Goal: Transaction & Acquisition: Obtain resource

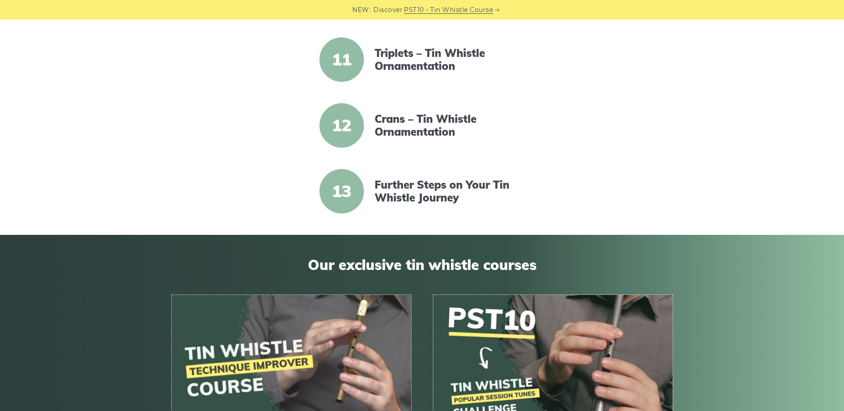
scroll to position [979, 0]
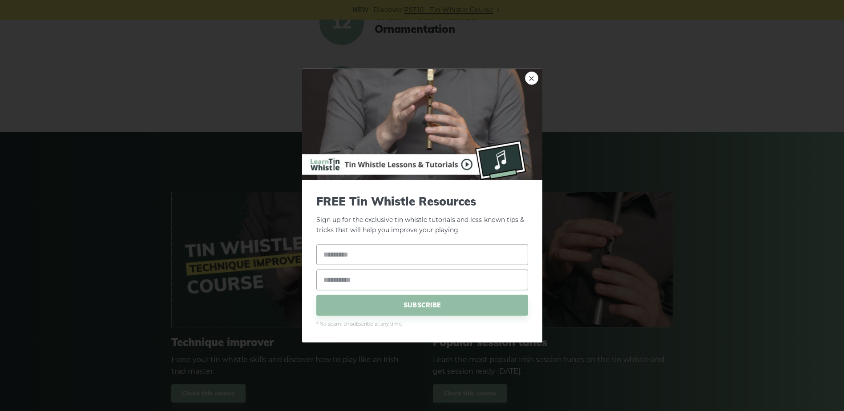
drag, startPoint x: 537, startPoint y: 78, endPoint x: 567, endPoint y: 77, distance: 30.3
click at [536, 78] on link "×" at bounding box center [531, 78] width 13 height 13
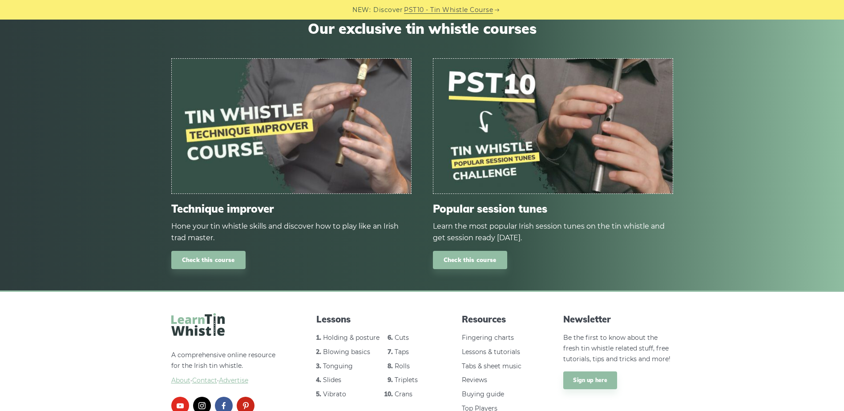
scroll to position [1157, 0]
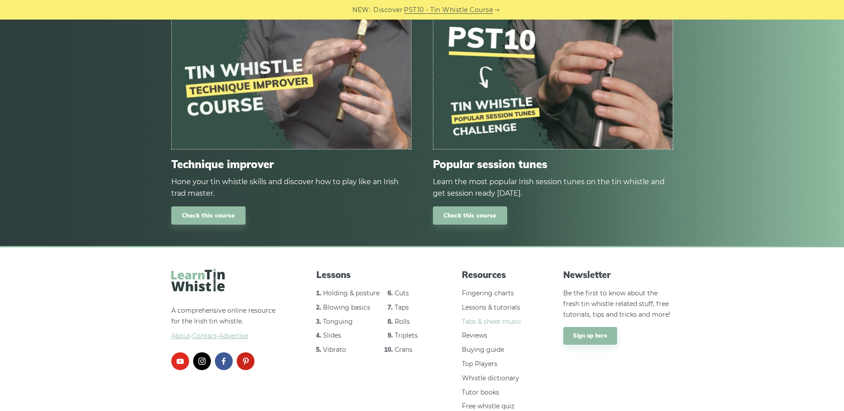
click at [489, 322] on link "Tabs & sheet music" at bounding box center [492, 322] width 60 height 8
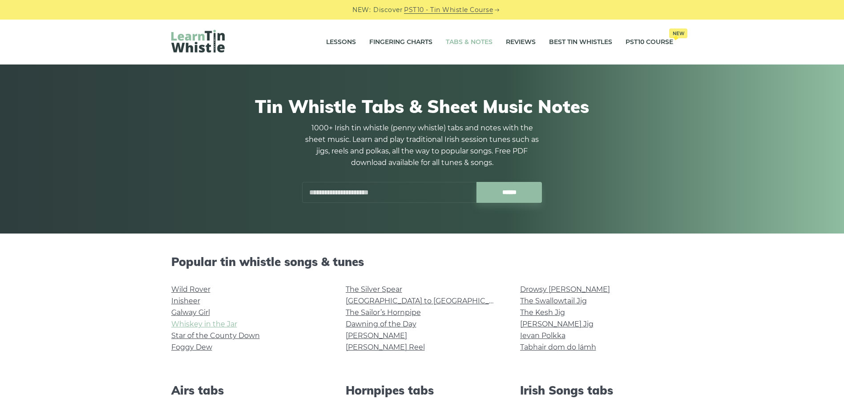
click at [216, 326] on link "Whiskey in the Jar" at bounding box center [204, 324] width 66 height 8
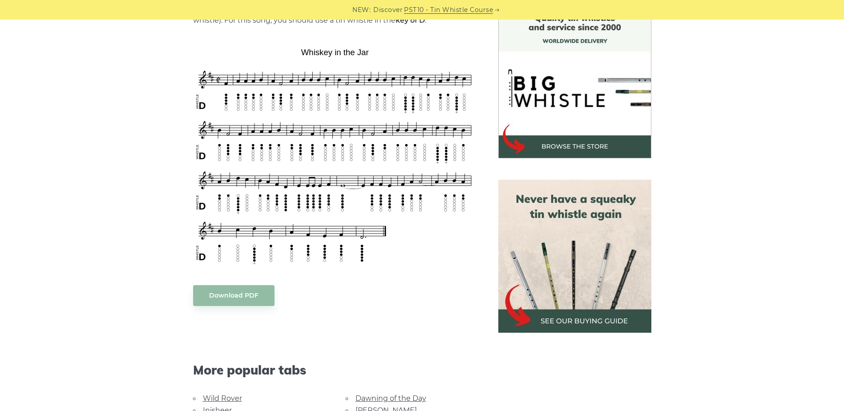
scroll to position [267, 0]
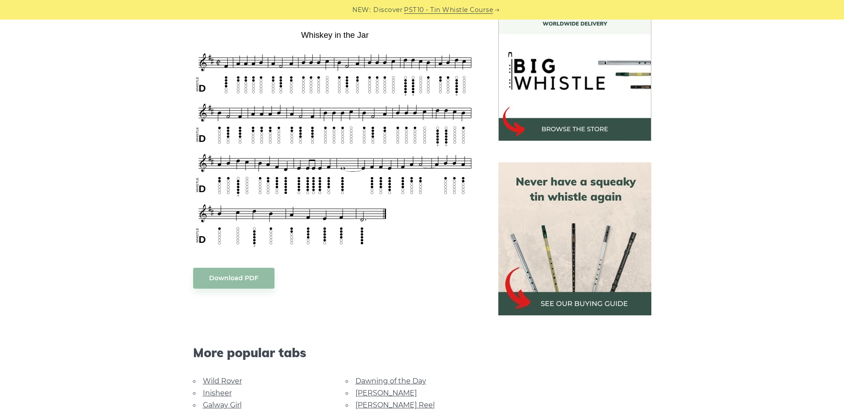
click at [237, 277] on body "NEW: Discover PST10 - Tin Whistle Course Lessons Fingering Charts Tabs & Notes …" at bounding box center [422, 417] width 844 height 1369
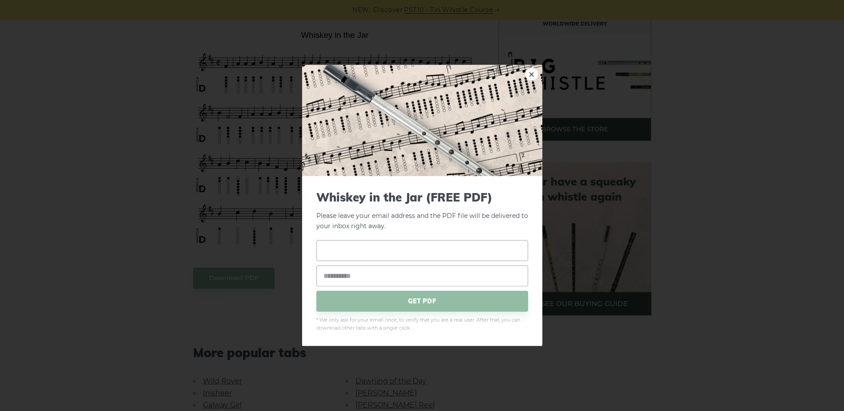
click at [355, 250] on input "text" at bounding box center [422, 250] width 212 height 21
type input "****"
drag, startPoint x: 344, startPoint y: 278, endPoint x: 338, endPoint y: 278, distance: 6.2
click at [344, 278] on input "email" at bounding box center [422, 275] width 212 height 21
type input "**********"
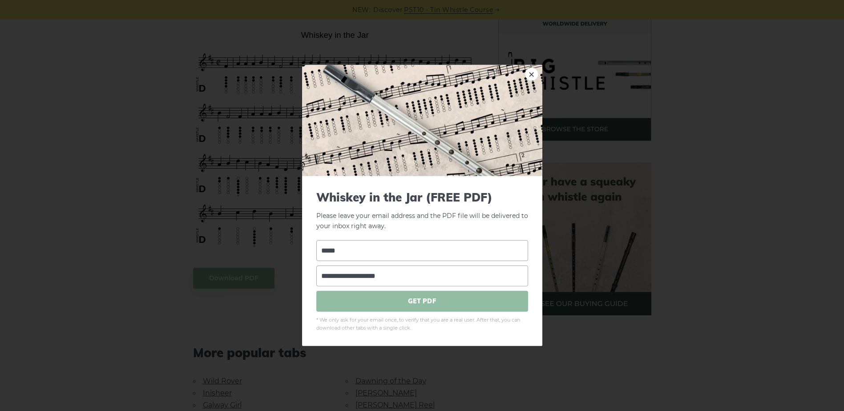
click at [394, 305] on span "GET PDF" at bounding box center [422, 301] width 212 height 21
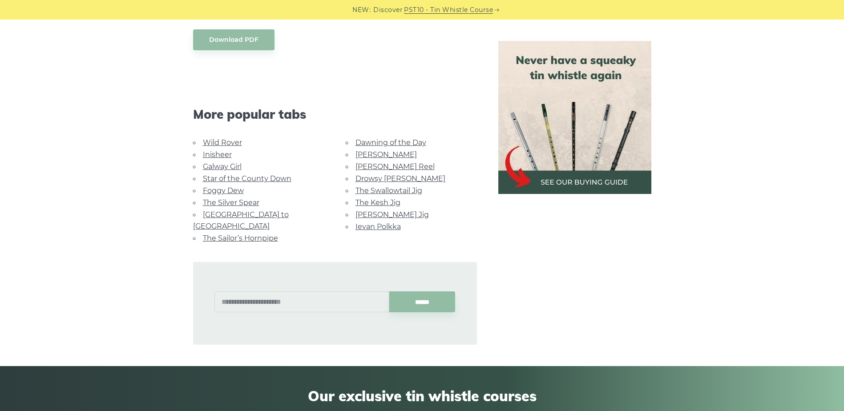
scroll to position [489, 0]
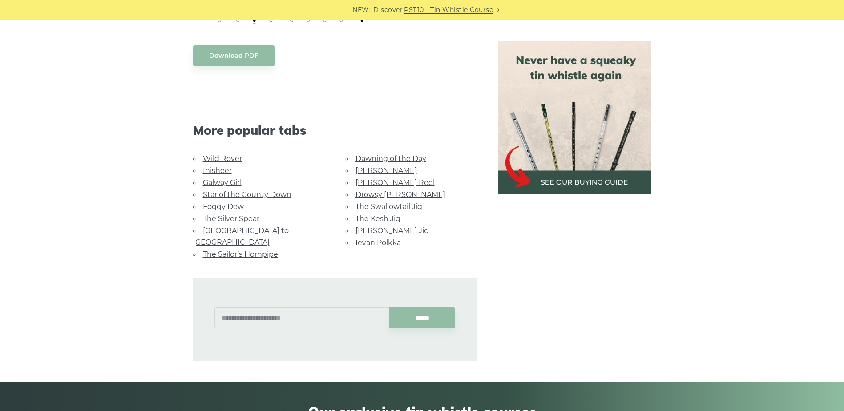
click at [212, 156] on link "Wild Rover" at bounding box center [222, 158] width 39 height 8
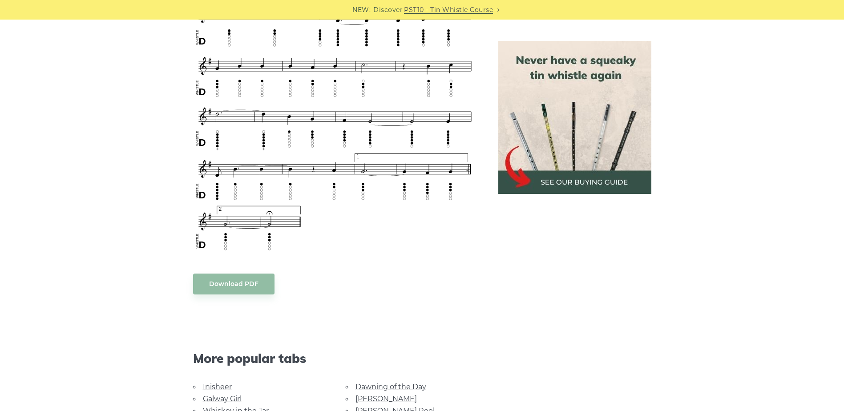
scroll to position [578, 0]
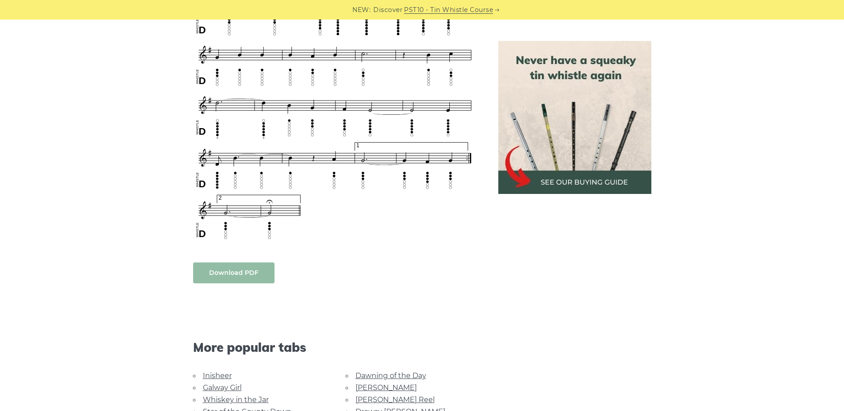
click at [223, 269] on link "Download PDF" at bounding box center [233, 272] width 81 height 21
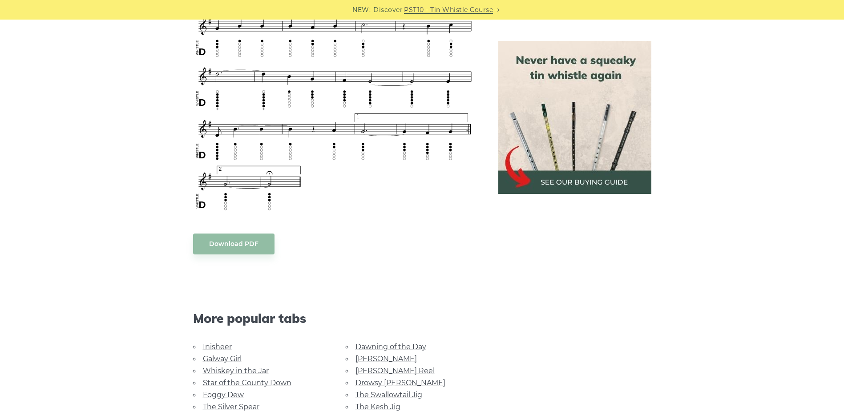
scroll to position [667, 0]
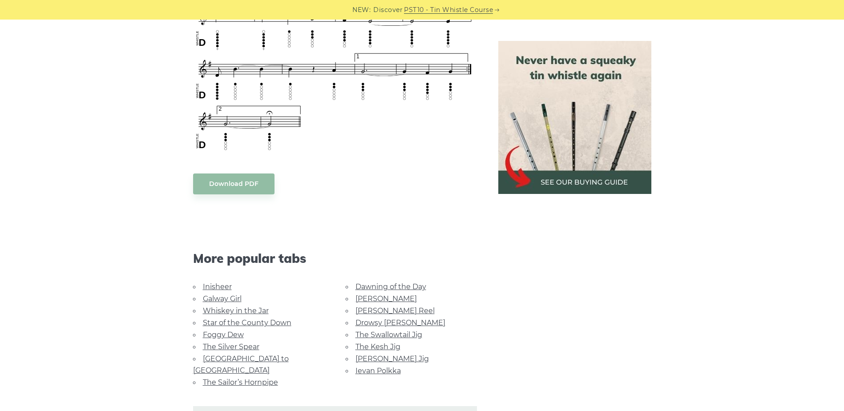
click at [214, 308] on link "Whiskey in the Jar" at bounding box center [236, 311] width 66 height 8
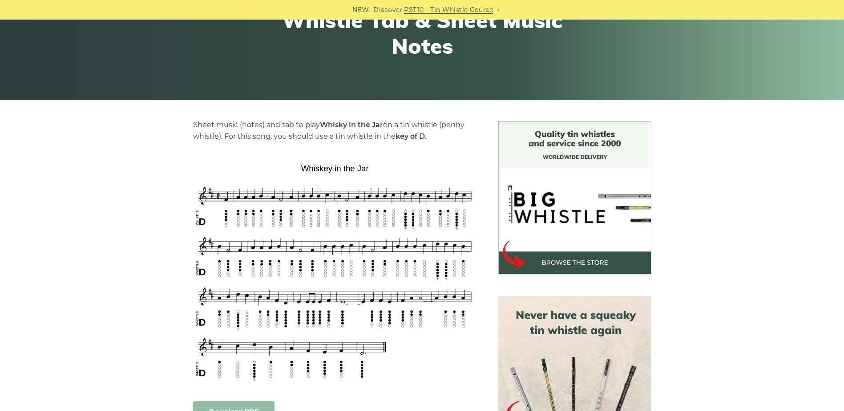
click at [288, 280] on img at bounding box center [335, 272] width 284 height 222
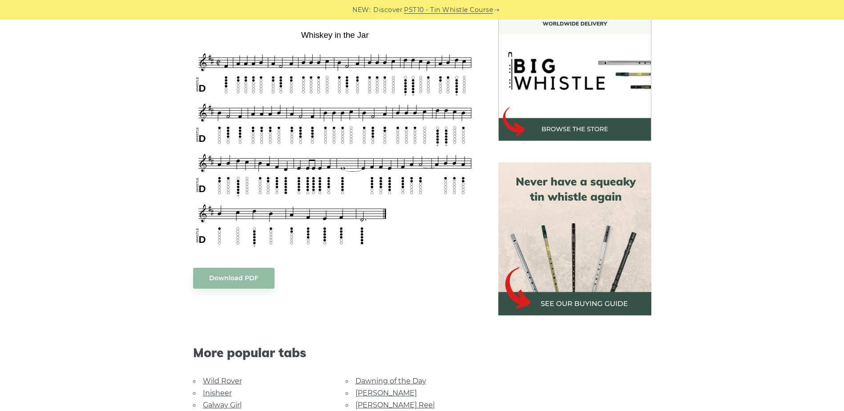
click at [381, 143] on img at bounding box center [335, 138] width 284 height 222
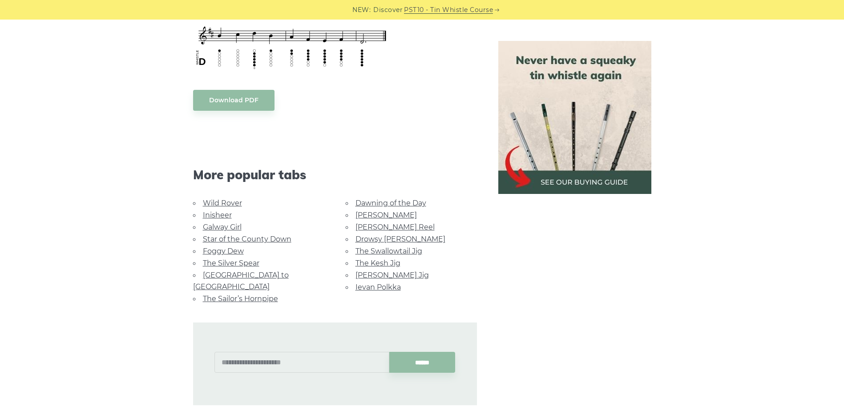
scroll to position [489, 0]
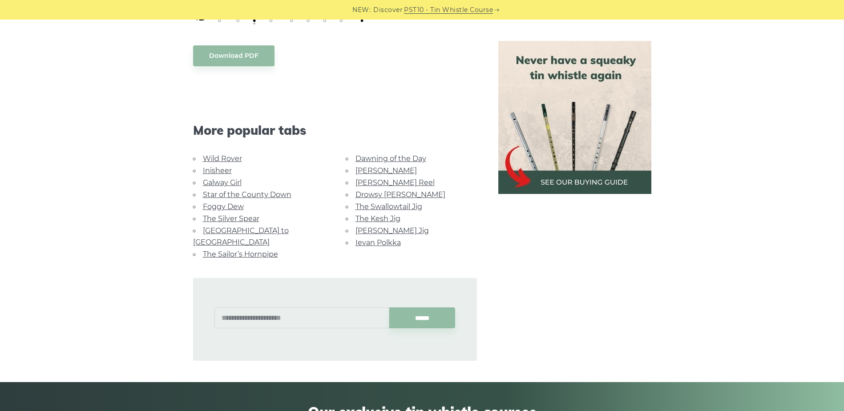
click at [388, 230] on link "[PERSON_NAME] Jig" at bounding box center [391, 230] width 73 height 8
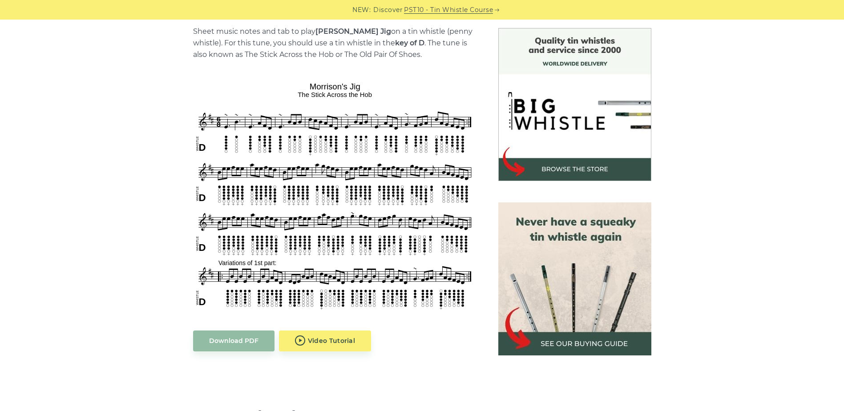
scroll to position [267, 0]
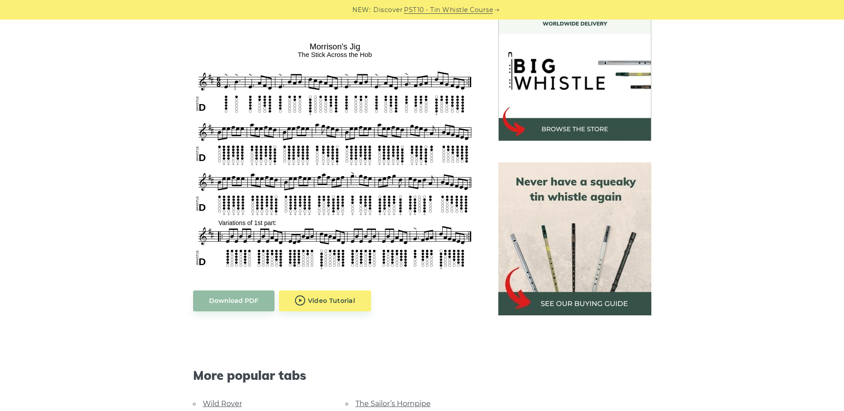
click at [271, 193] on img at bounding box center [335, 156] width 284 height 234
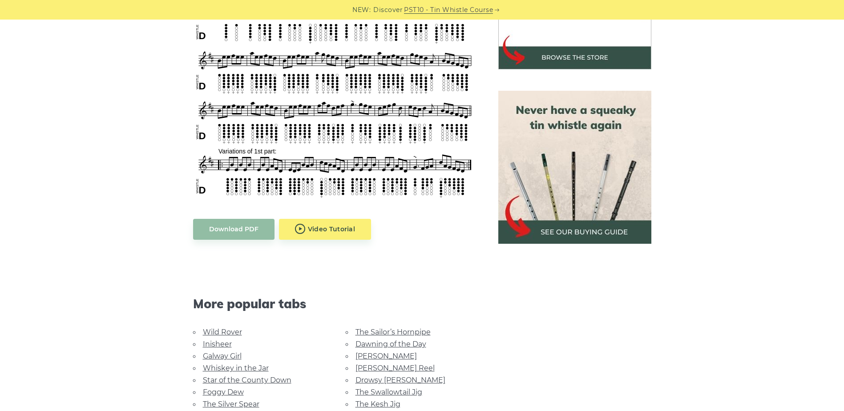
scroll to position [356, 0]
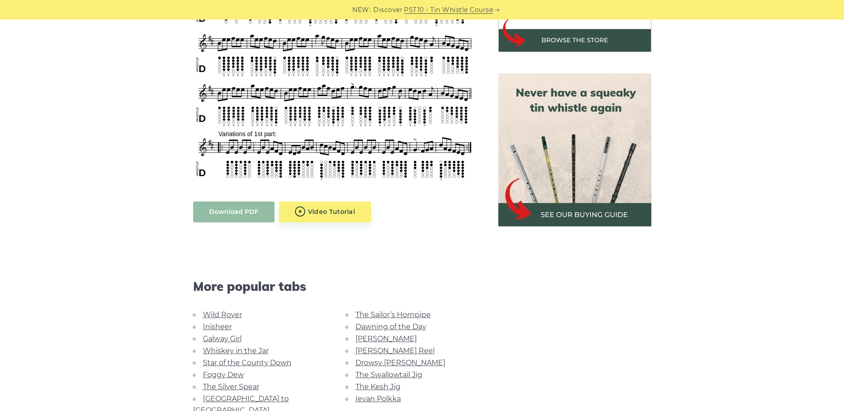
click at [240, 212] on link "Download PDF" at bounding box center [233, 212] width 81 height 21
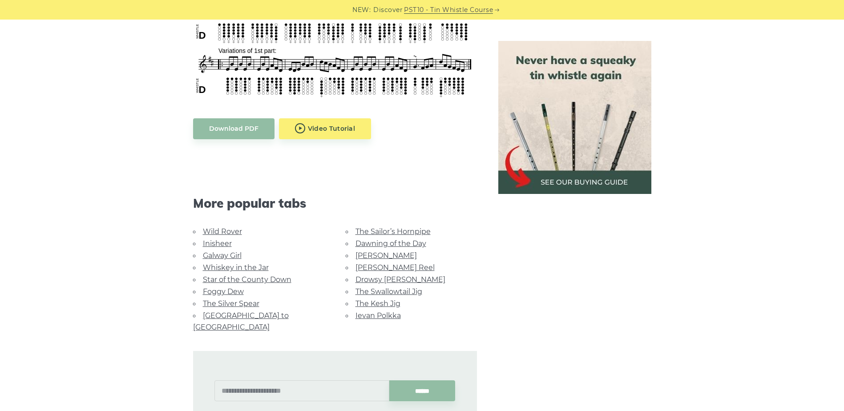
scroll to position [445, 0]
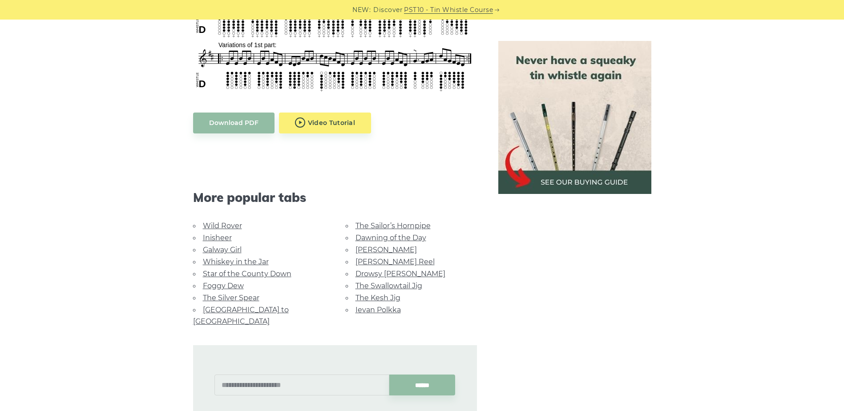
click at [223, 262] on link "Whiskey in the Jar" at bounding box center [236, 262] width 66 height 8
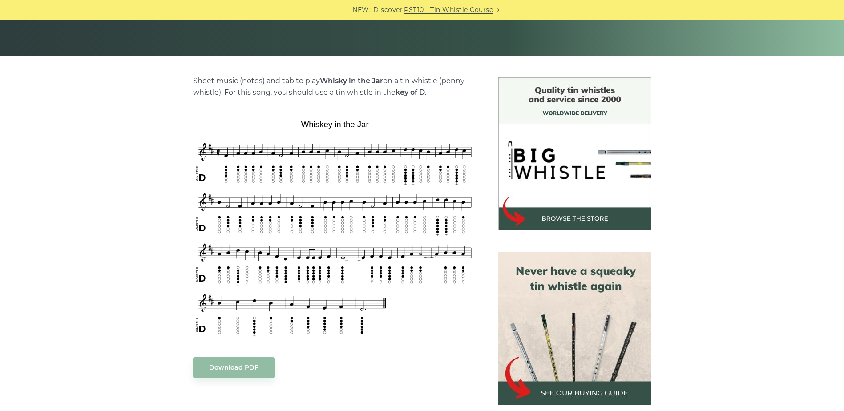
scroll to position [178, 0]
click at [222, 367] on link "Download PDF" at bounding box center [233, 367] width 81 height 21
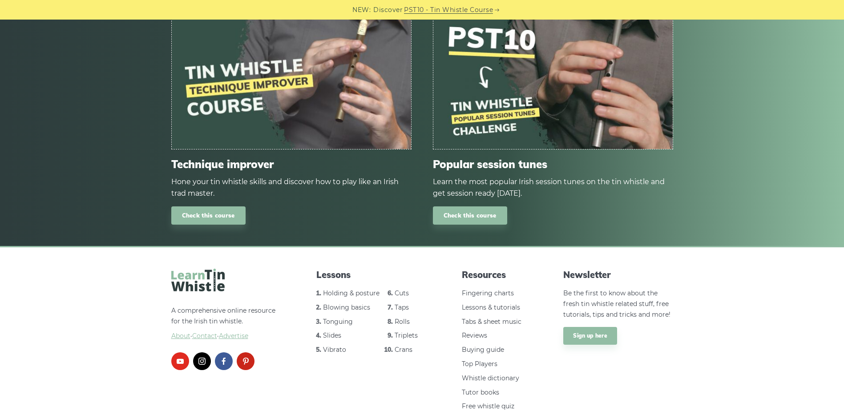
scroll to position [1112, 0]
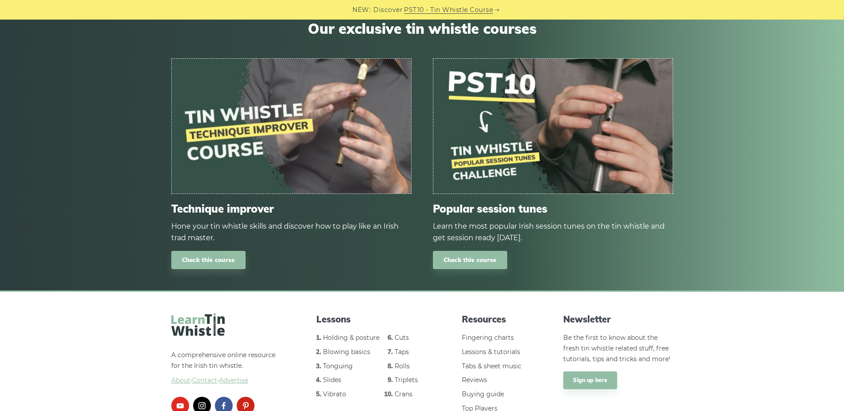
click at [482, 140] on img at bounding box center [552, 126] width 239 height 135
click at [457, 256] on link "Check this course" at bounding box center [470, 260] width 74 height 18
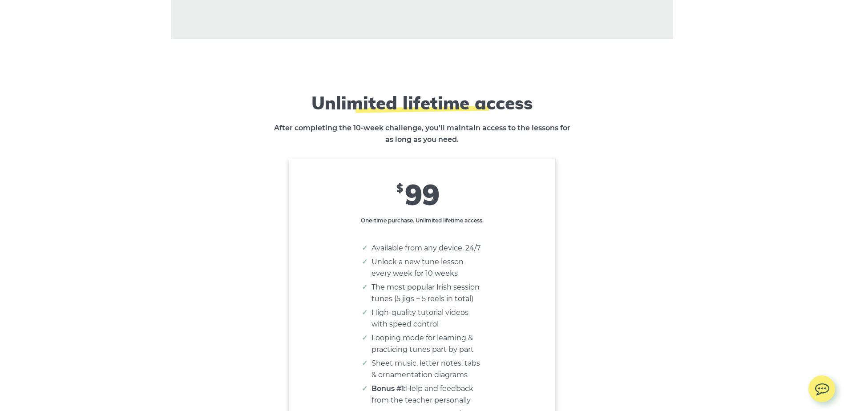
scroll to position [5339, 0]
